Goal: Transaction & Acquisition: Purchase product/service

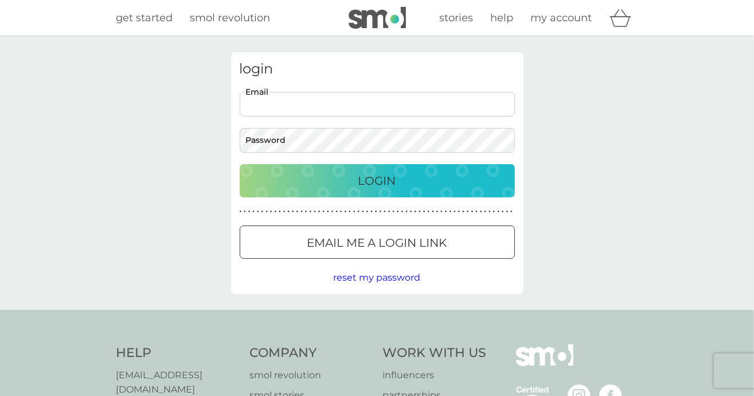
click at [431, 100] on input "Email" at bounding box center [377, 104] width 275 height 25
type input "kavehk@me.com"
click at [362, 177] on p "Login" at bounding box center [377, 180] width 38 height 18
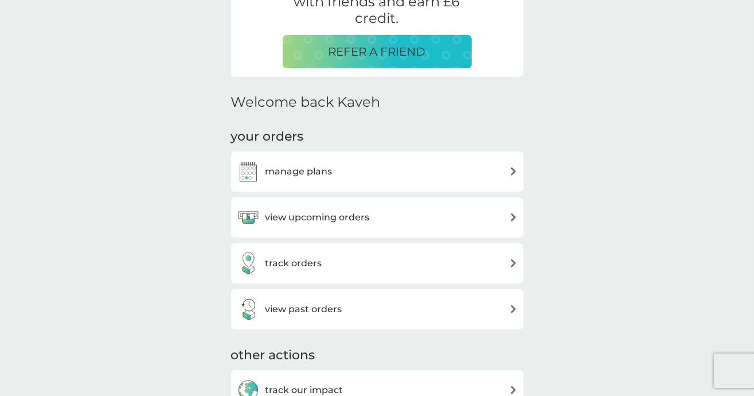
scroll to position [261, 0]
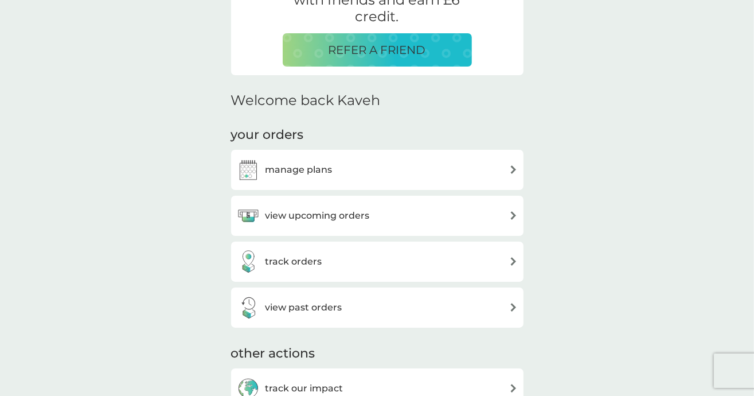
click at [370, 175] on div "manage plans" at bounding box center [377, 169] width 281 height 23
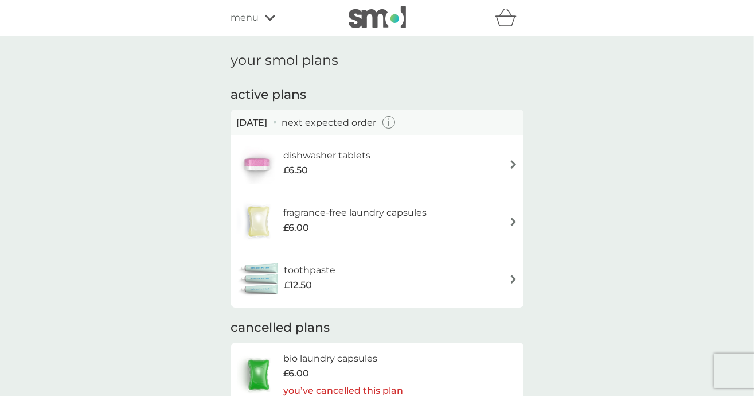
click at [483, 170] on div "dishwasher tablets £6.50" at bounding box center [377, 164] width 281 height 40
click at [338, 165] on div "£6.50" at bounding box center [326, 170] width 87 height 15
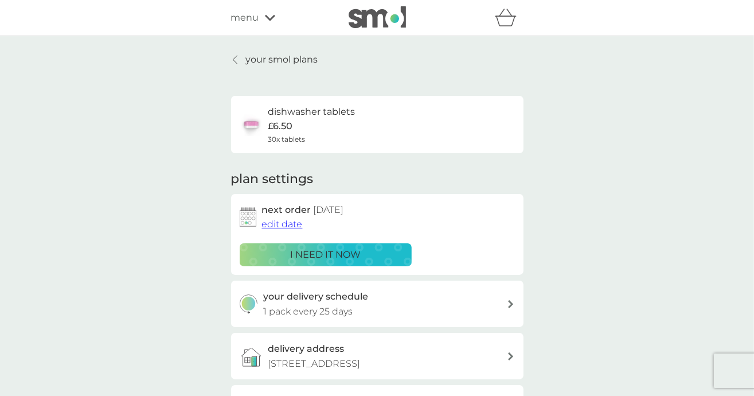
click at [351, 249] on p "i need it now" at bounding box center [325, 254] width 71 height 15
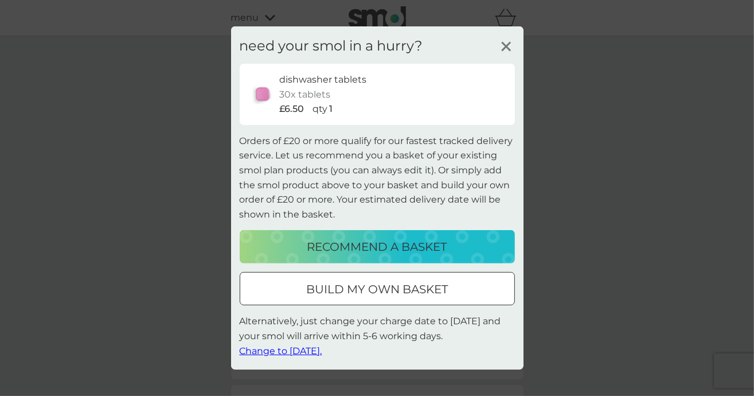
click at [417, 247] on p "recommend a basket" at bounding box center [377, 246] width 140 height 18
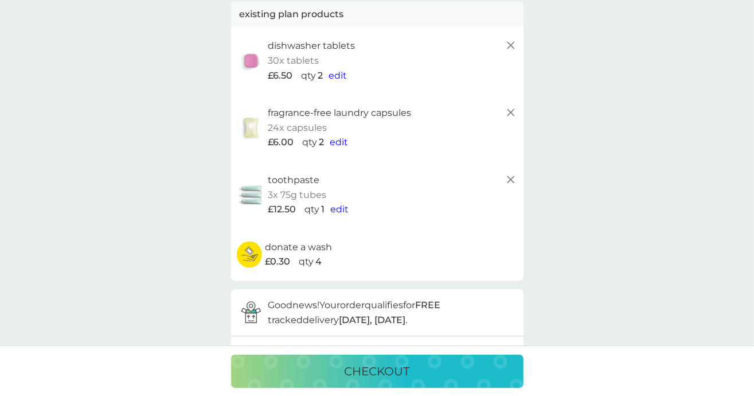
scroll to position [77, 0]
click at [340, 73] on span "edit" at bounding box center [338, 74] width 18 height 11
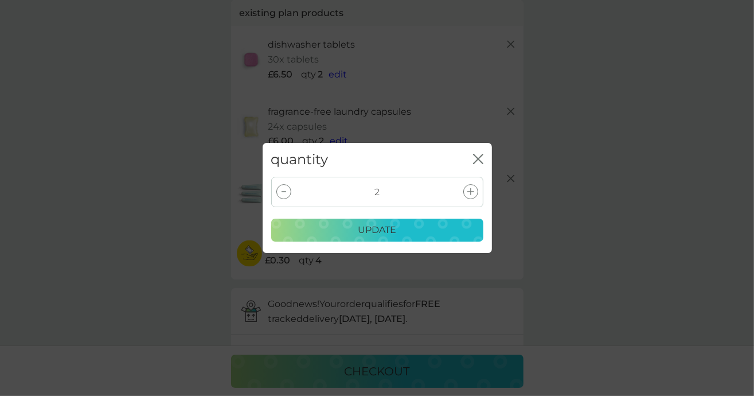
click at [279, 194] on div at bounding box center [283, 191] width 15 height 15
click at [400, 229] on div "update" at bounding box center [377, 229] width 197 height 15
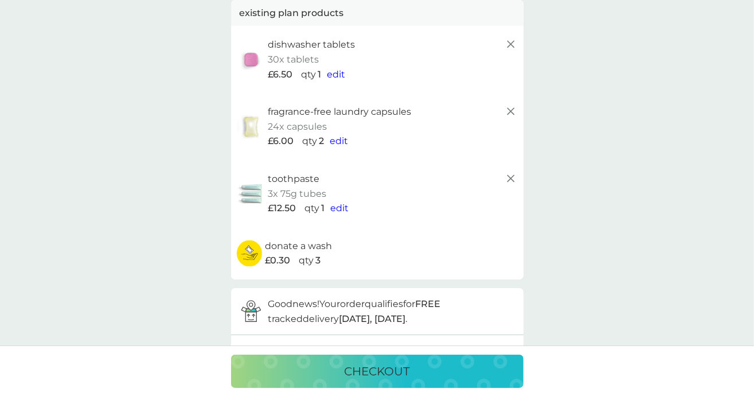
click at [385, 115] on p "fragrance-free laundry capsules" at bounding box center [339, 111] width 143 height 15
click at [339, 139] on span "edit" at bounding box center [339, 140] width 18 height 11
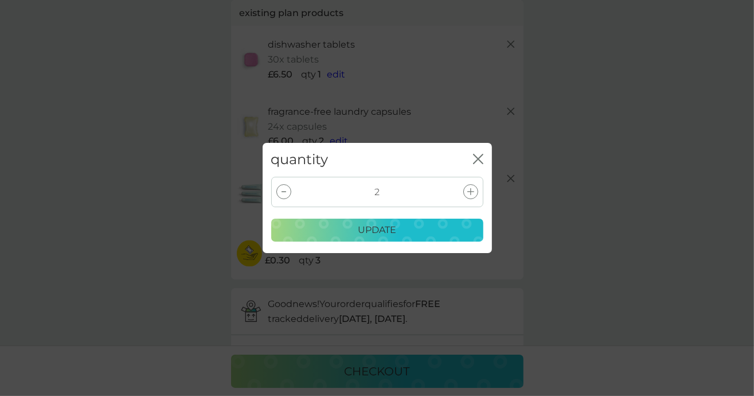
click at [282, 189] on div at bounding box center [283, 191] width 15 height 15
click at [353, 236] on div "update" at bounding box center [377, 229] width 197 height 15
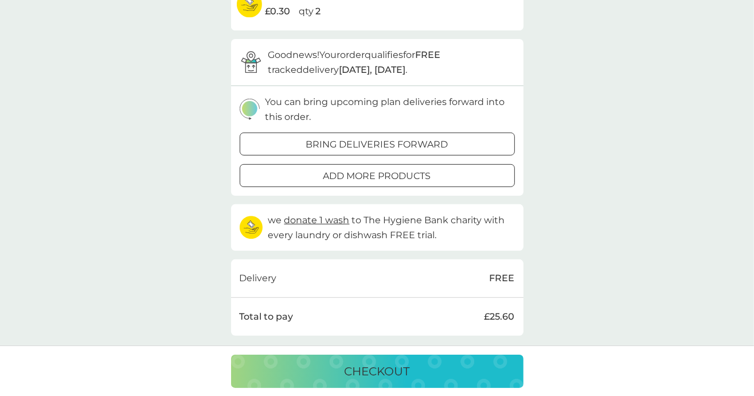
scroll to position [291, 0]
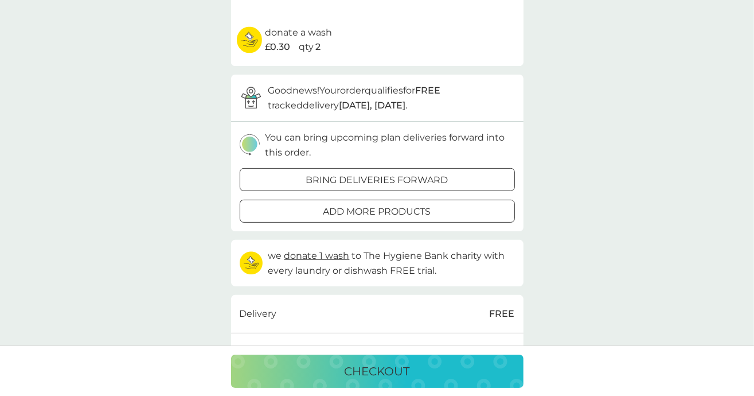
click at [432, 214] on div "add more products" at bounding box center [377, 211] width 274 height 15
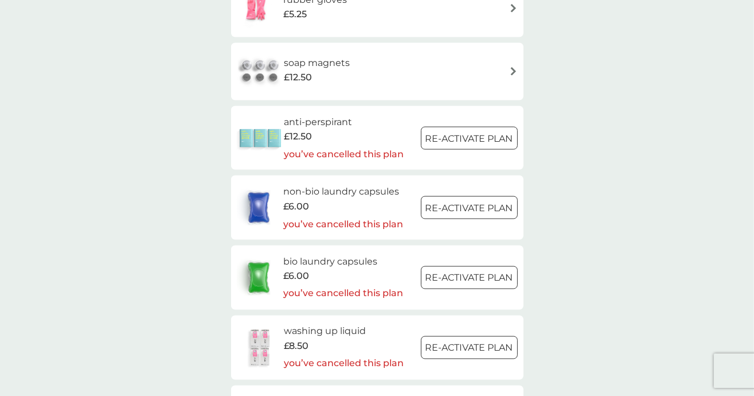
scroll to position [1486, 0]
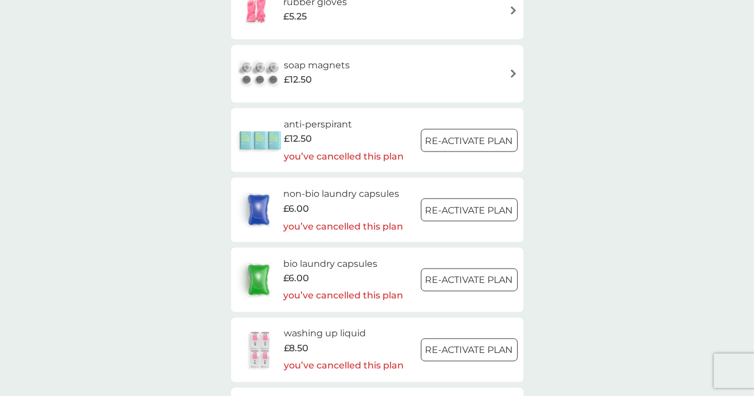
click at [456, 142] on div at bounding box center [468, 141] width 41 height 12
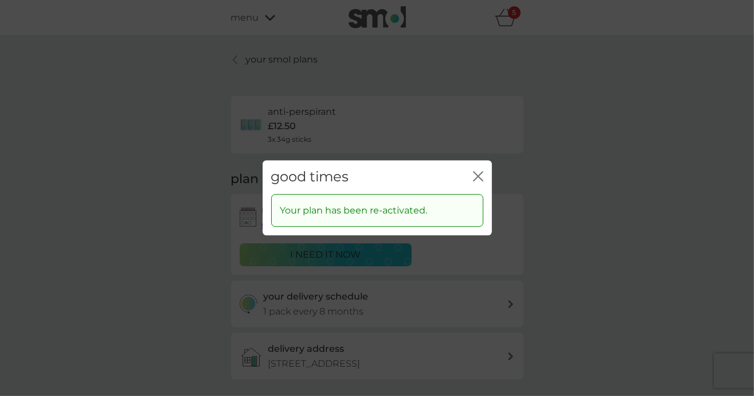
click at [479, 177] on icon "close" at bounding box center [480, 175] width 5 height 9
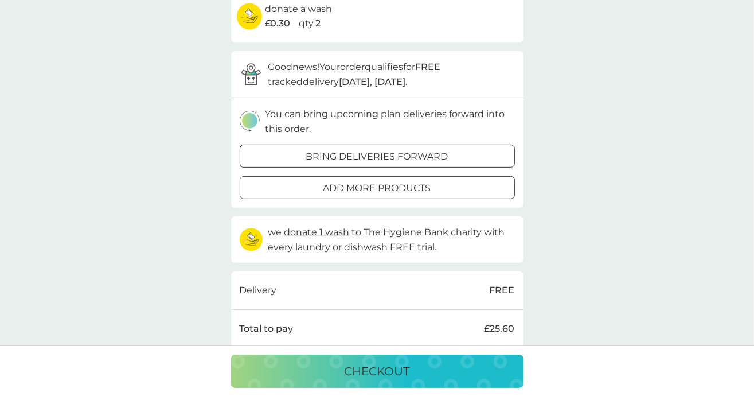
scroll to position [318, 0]
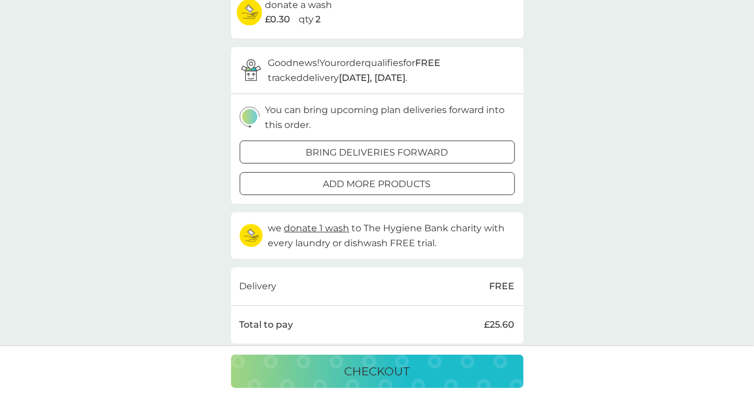
click at [402, 184] on p "add more products" at bounding box center [377, 184] width 108 height 15
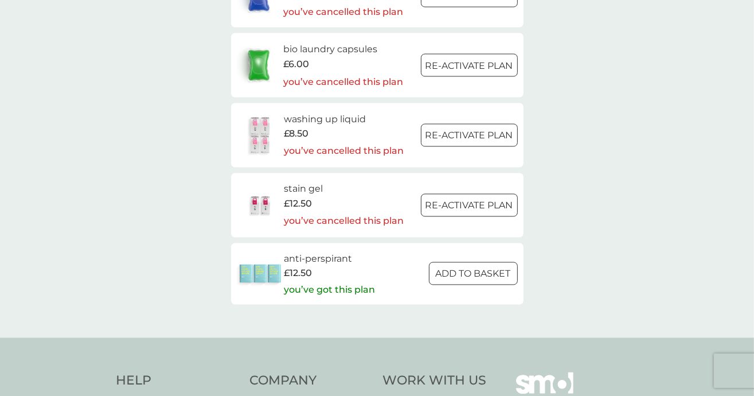
scroll to position [1676, 0]
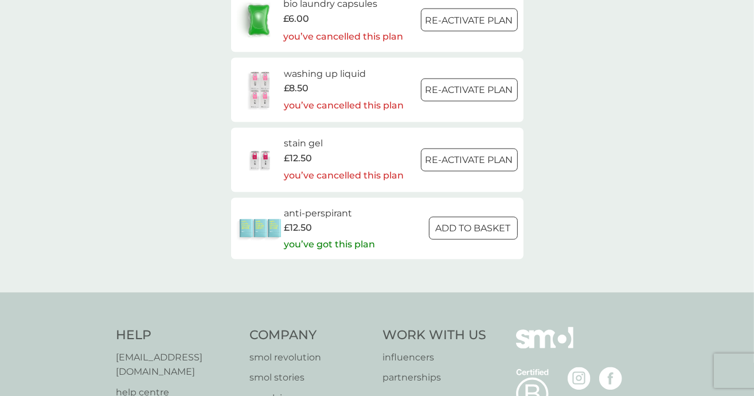
click at [473, 229] on div at bounding box center [472, 228] width 41 height 12
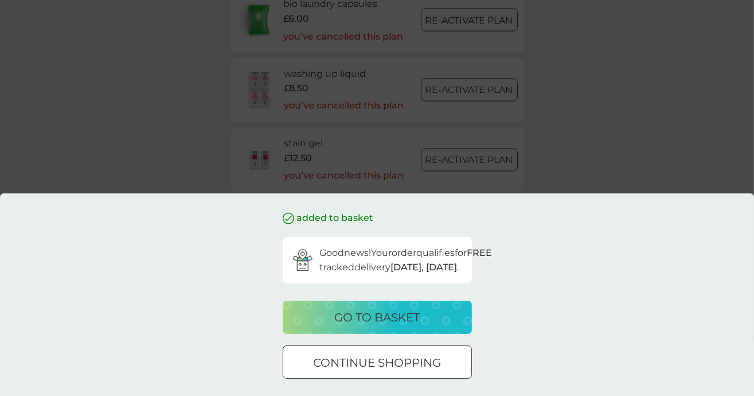
click at [429, 315] on div "go to basket" at bounding box center [377, 317] width 166 height 18
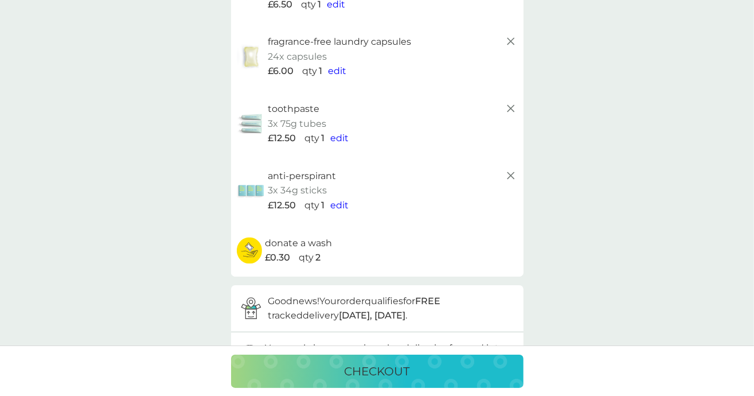
scroll to position [148, 0]
click at [512, 112] on icon at bounding box center [511, 108] width 14 height 14
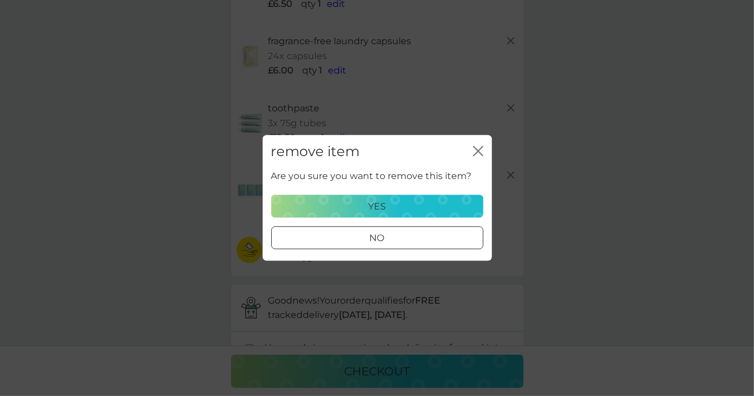
click at [414, 204] on div "yes" at bounding box center [377, 206] width 197 height 15
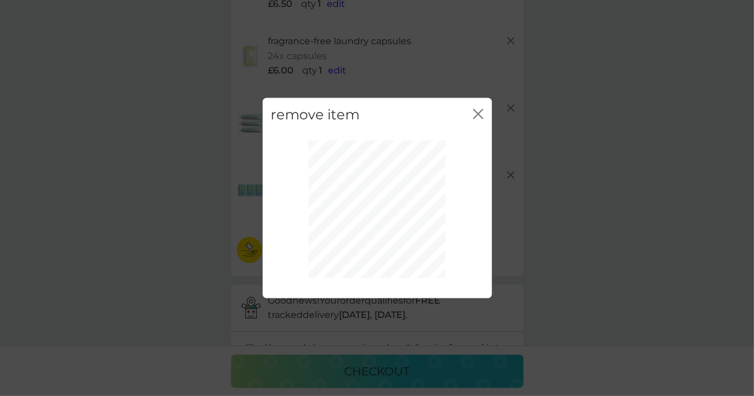
click at [479, 121] on div "close" at bounding box center [478, 115] width 10 height 17
click at [479, 114] on icon "close" at bounding box center [478, 114] width 10 height 10
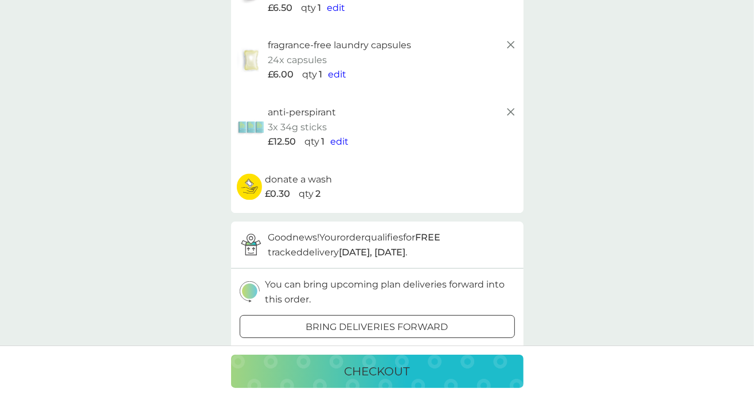
scroll to position [146, 0]
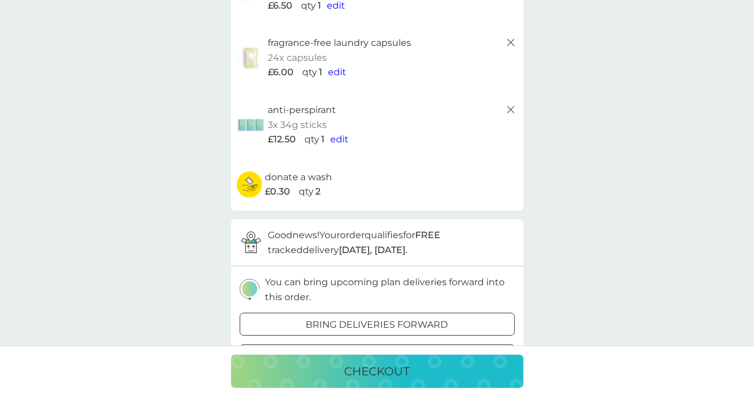
click at [420, 376] on div "checkout" at bounding box center [376, 371] width 269 height 18
